Goal: Transaction & Acquisition: Purchase product/service

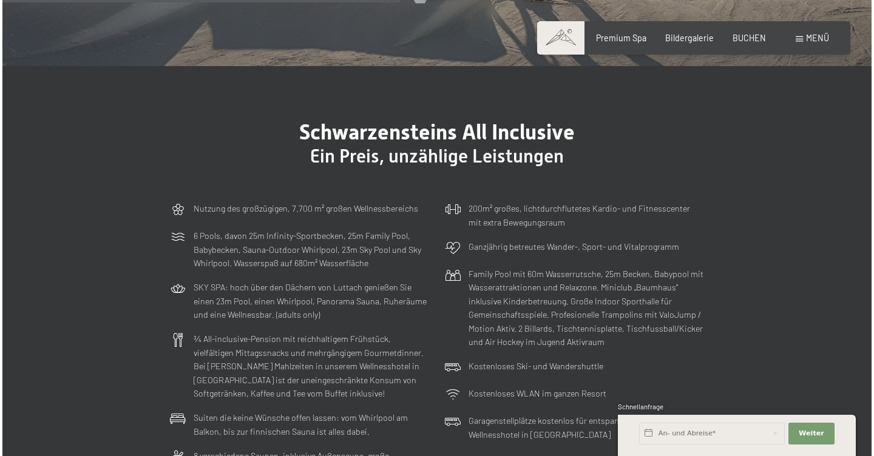
scroll to position [2295, 0]
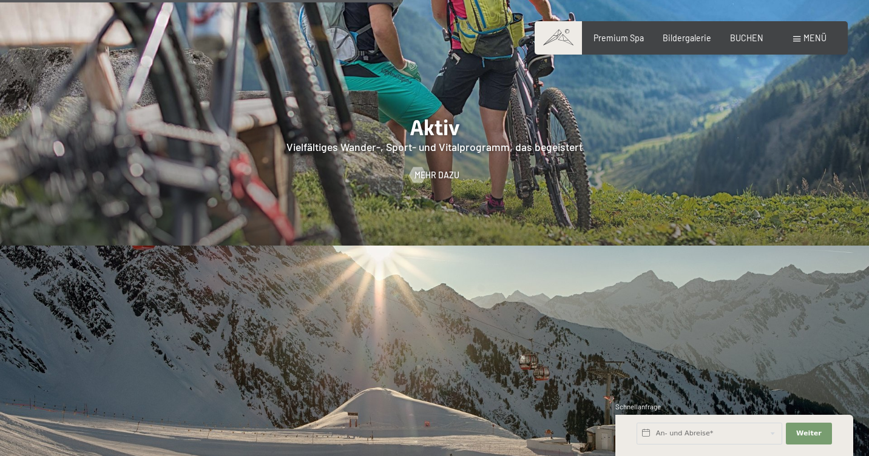
click at [811, 35] on span "Menü" at bounding box center [814, 38] width 23 height 10
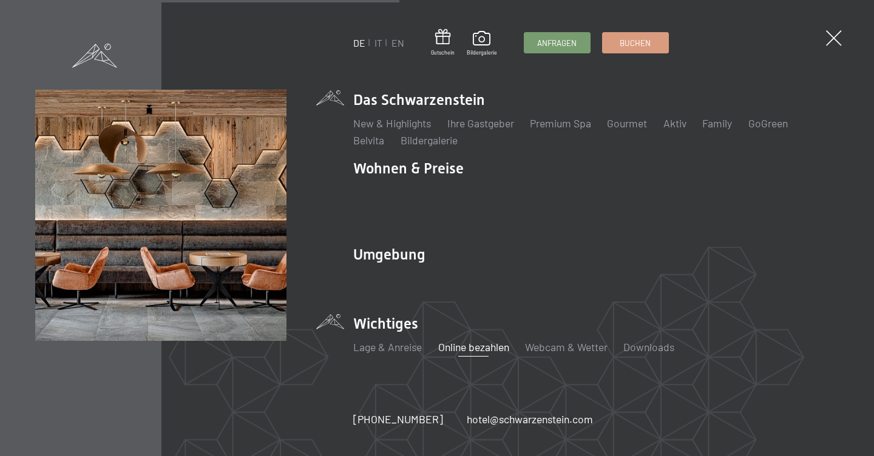
click at [489, 340] on link "Online bezahlen" at bounding box center [473, 346] width 71 height 13
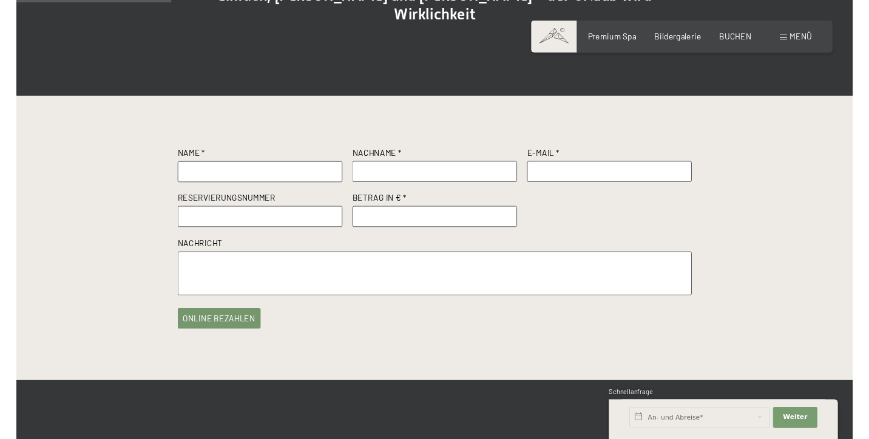
scroll to position [201, 0]
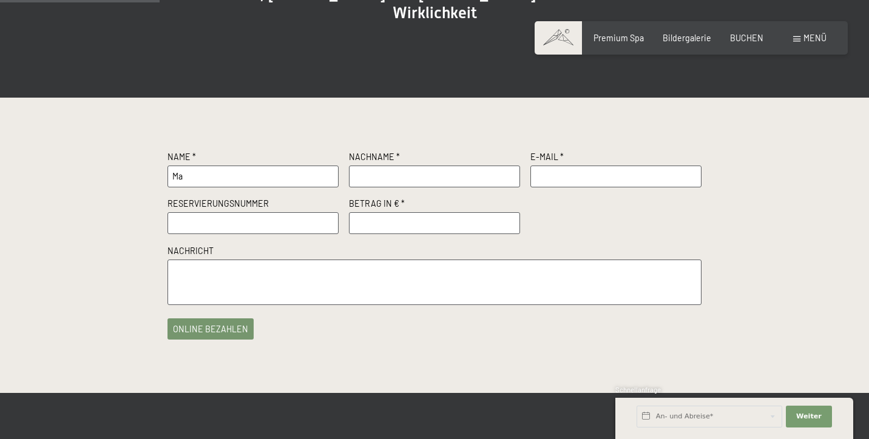
type input "M"
type input "Martina"
type input "Zanderigo Conte"
type input "zanderigoconte@netcologne.de"
click at [311, 229] on input "text" at bounding box center [252, 223] width 171 height 22
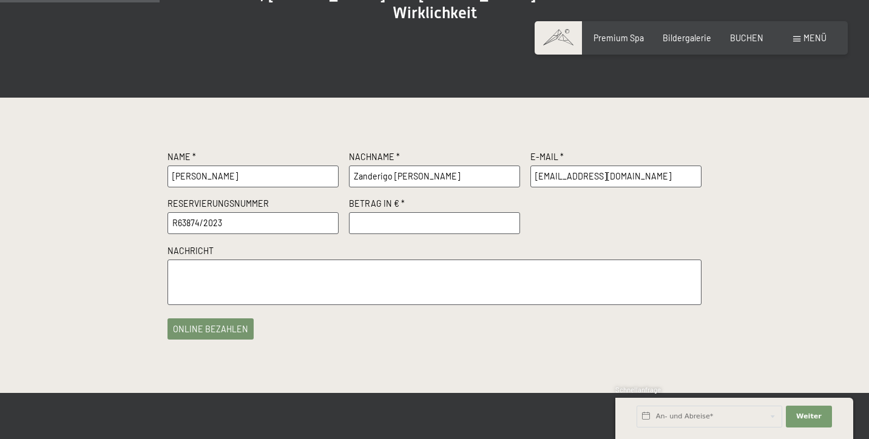
type input "R63874/2023"
click at [380, 226] on input "number" at bounding box center [434, 223] width 171 height 22
type input "6000.00"
click at [215, 332] on button "online bezahlen" at bounding box center [210, 326] width 86 height 21
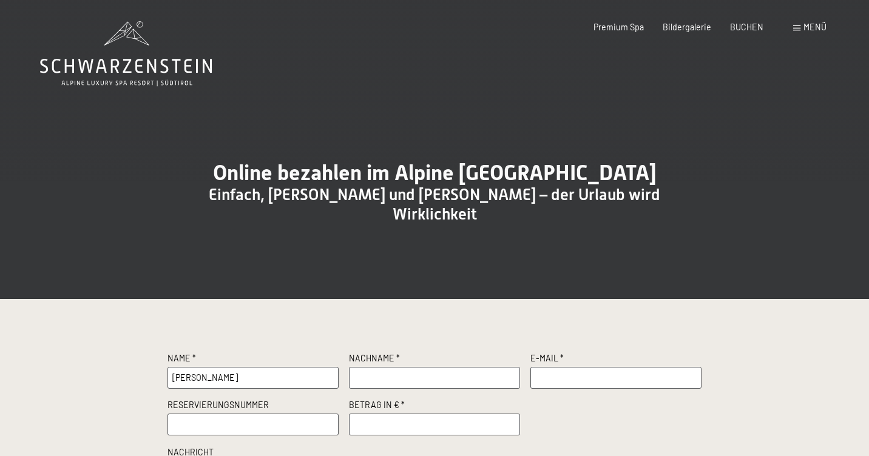
type input "Michael"
type input "Zanderigo Conte"
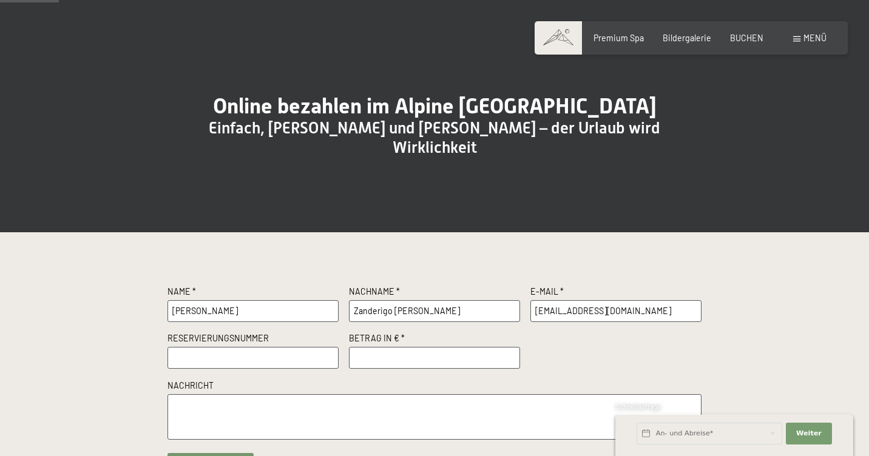
scroll to position [73, 0]
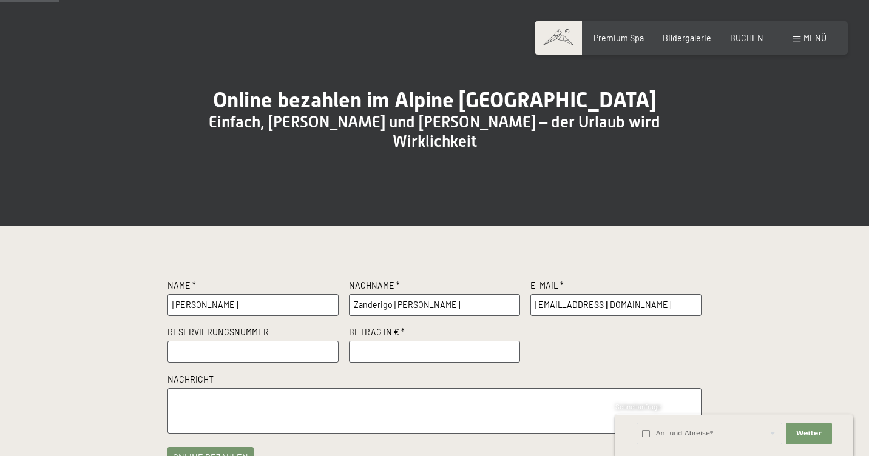
type input "zanderigoconte@netcologne.de"
click at [204, 352] on input "text" at bounding box center [252, 352] width 171 height 22
type input "R63874"
click at [364, 358] on input "number" at bounding box center [434, 352] width 171 height 22
type input "6000.00"
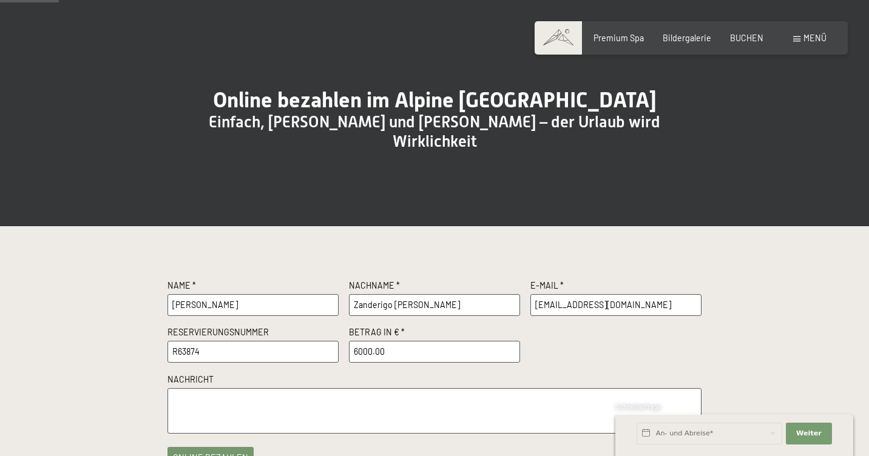
click at [277, 407] on textarea at bounding box center [434, 410] width 534 height 45
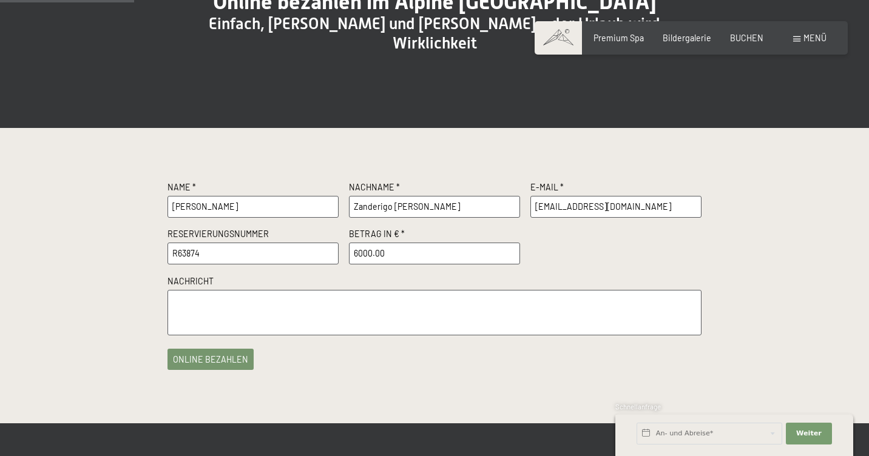
scroll to position [173, 0]
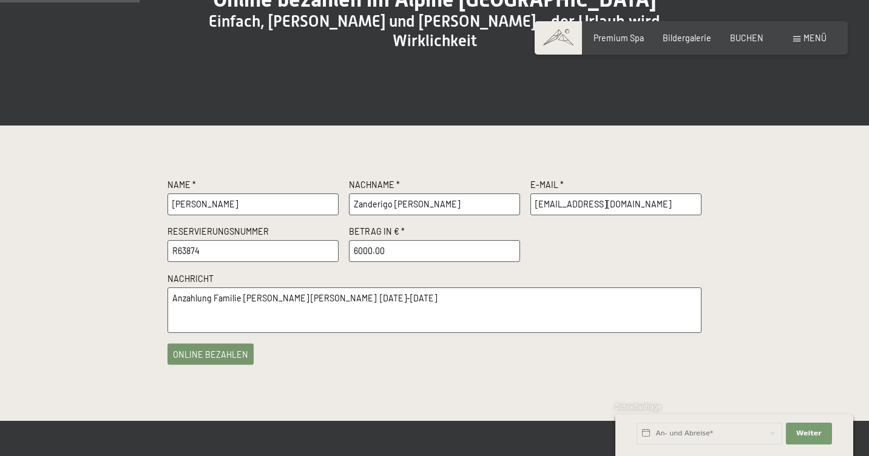
type textarea "Anzahlung Familie Zanderigo Conte 11.10.2025-25.10.2025"
click at [212, 359] on button "online bezahlen" at bounding box center [210, 354] width 86 height 21
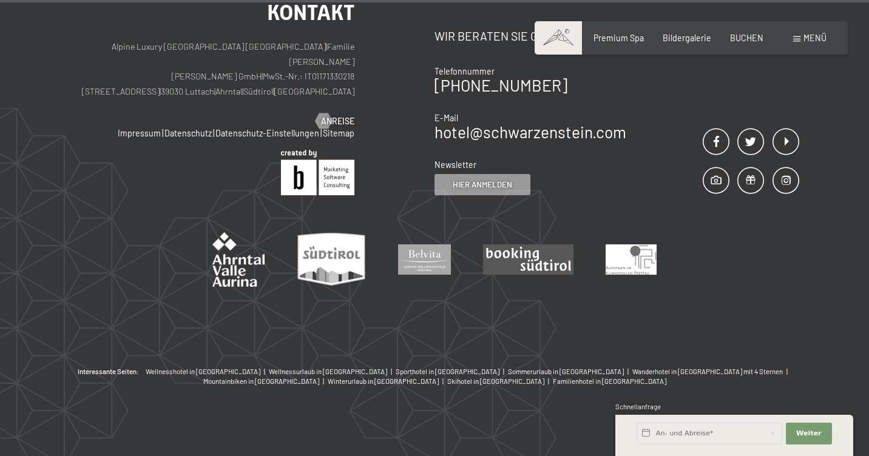
scroll to position [1010, 0]
